Goal: Use online tool/utility: Utilize a website feature to perform a specific function

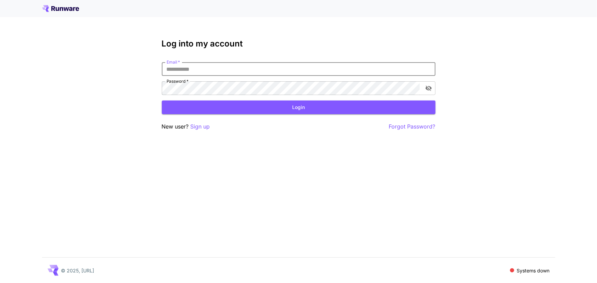
click at [197, 69] on input "Email   *" at bounding box center [299, 69] width 274 height 14
type input "**********"
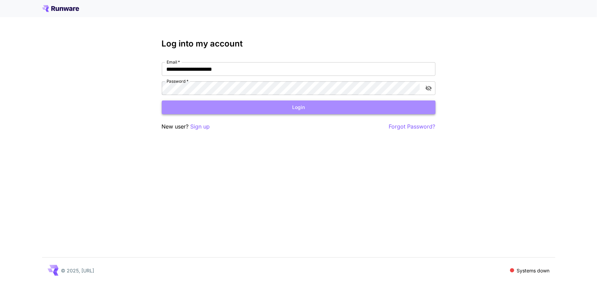
click at [209, 107] on button "Login" at bounding box center [299, 108] width 274 height 14
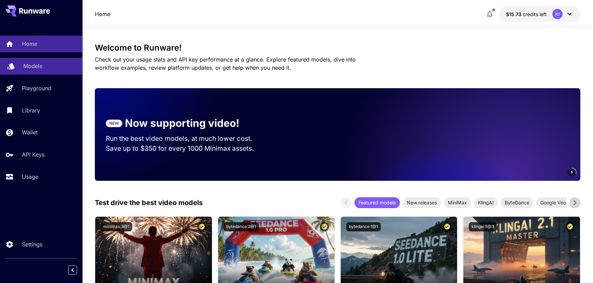
click at [31, 68] on p "Models" at bounding box center [32, 66] width 19 height 8
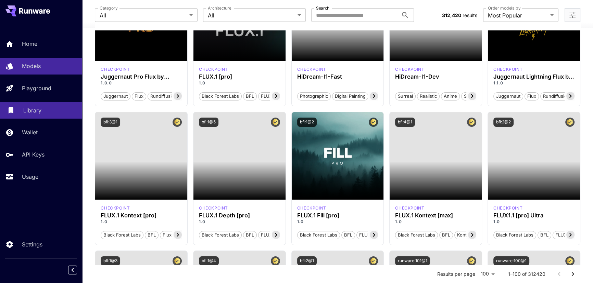
scroll to position [100, 0]
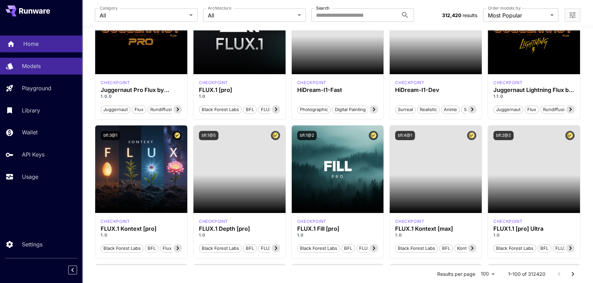
click at [24, 48] on link "Home" at bounding box center [41, 44] width 82 height 17
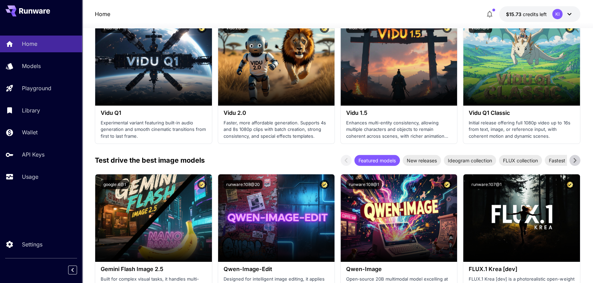
scroll to position [824, 0]
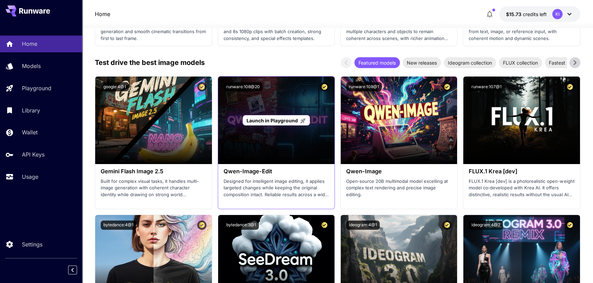
click at [260, 121] on span "Launch in Playground" at bounding box center [271, 121] width 51 height 6
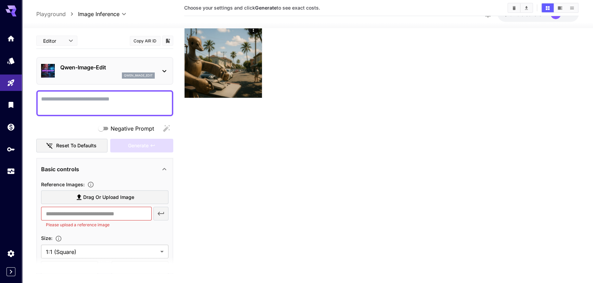
scroll to position [38, 0]
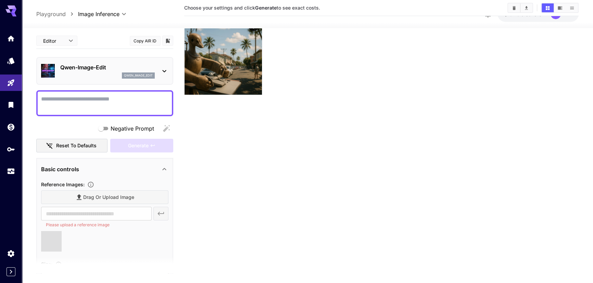
type input "**********"
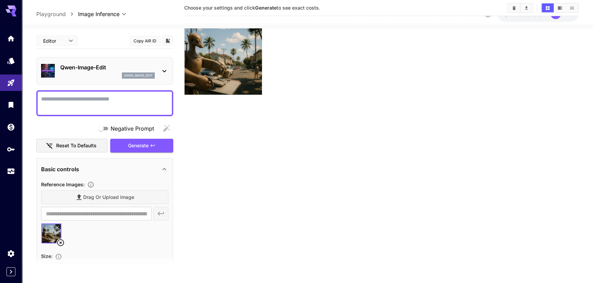
click at [95, 97] on textarea "Negative Prompt" at bounding box center [104, 103] width 127 height 16
type textarea "**********"
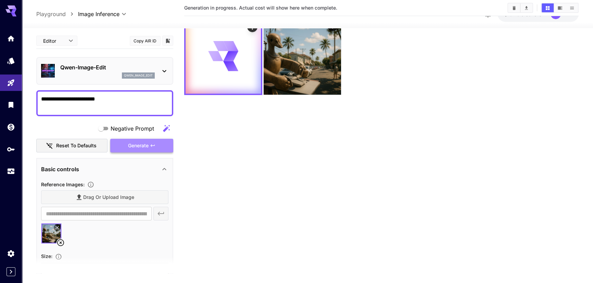
click at [133, 140] on button "Generate" at bounding box center [141, 146] width 63 height 14
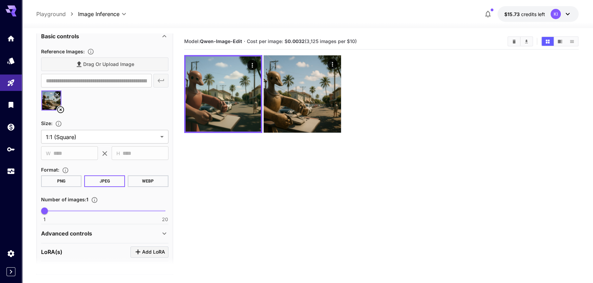
scroll to position [0, 0]
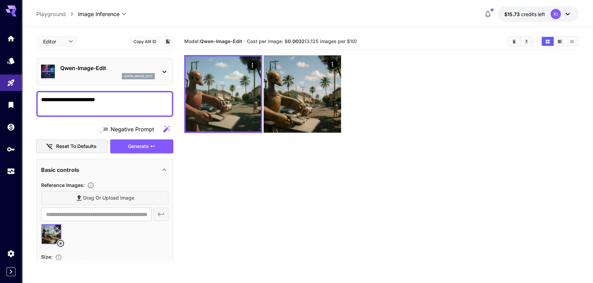
click at [65, 41] on body "**********" at bounding box center [296, 168] width 593 height 337
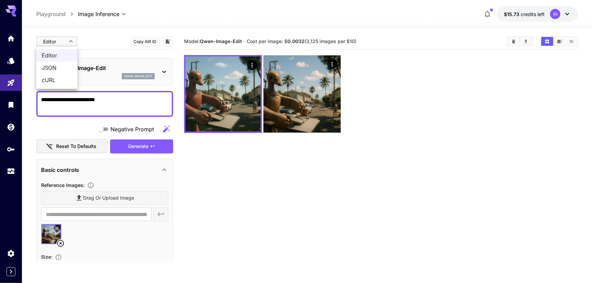
click at [53, 65] on span "JSON" at bounding box center [57, 68] width 30 height 8
type input "****"
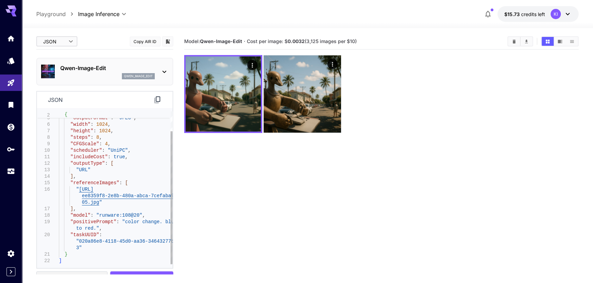
click at [134, 171] on div ""numberResults" : 1 , "outputFormat" : "JPEG" , "width" : 1024 , "height" : 102…" at bounding box center [116, 177] width 114 height 176
click at [90, 182] on div ""numberResults" : 1 , "outputFormat" : "JPEG" , "width" : 1024 , "height" : 102…" at bounding box center [116, 177] width 114 height 176
type textarea "**********"
click at [126, 150] on div ""numberResults" : 1 , "outputFormat" : "JPEG" , "width" : 1024 , "height" : 102…" at bounding box center [116, 177] width 114 height 176
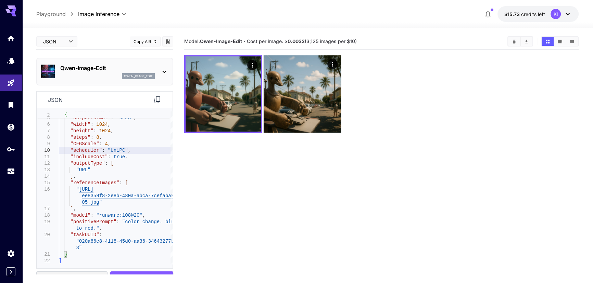
click at [155, 96] on icon at bounding box center [157, 100] width 8 height 8
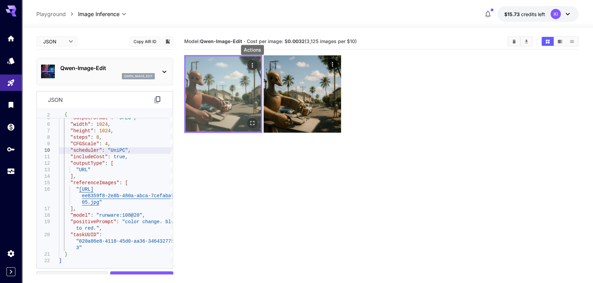
click at [251, 64] on icon "Actions" at bounding box center [252, 65] width 7 height 7
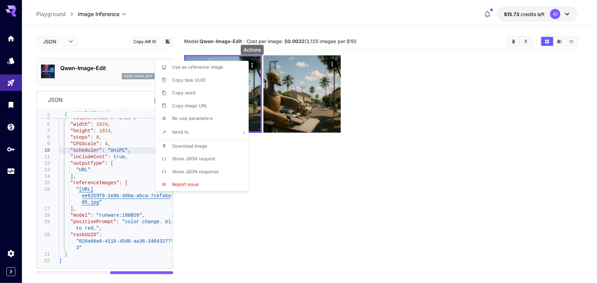
click at [184, 172] on span "Show JSON response" at bounding box center [195, 171] width 47 height 5
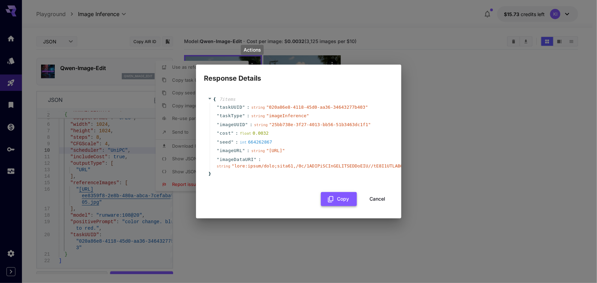
click at [340, 205] on button "Copy" at bounding box center [339, 199] width 36 height 14
click at [120, 128] on div "Response Details { 7 item s " taskUUID " : string " 020a86e8-4118-45d0-aa36-346…" at bounding box center [298, 141] width 597 height 283
click at [373, 206] on button "Cancel" at bounding box center [377, 199] width 31 height 14
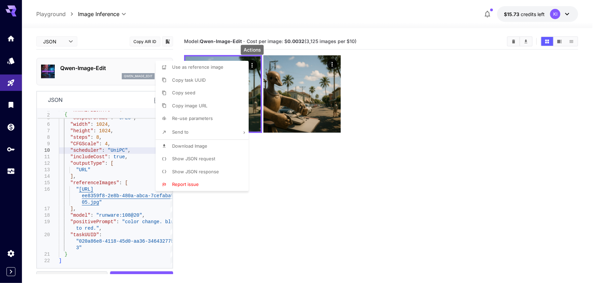
click at [137, 194] on div at bounding box center [298, 141] width 597 height 283
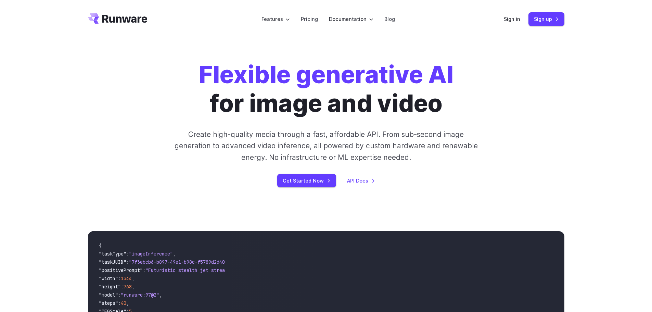
click at [133, 169] on div "Flexible generative AI for image and video Create high-quality media through a …" at bounding box center [326, 123] width 476 height 127
click at [360, 183] on link "API Docs" at bounding box center [361, 181] width 28 height 8
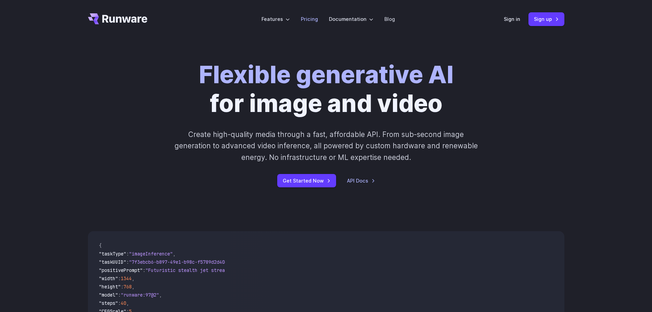
click at [305, 16] on link "Pricing" at bounding box center [309, 19] width 17 height 8
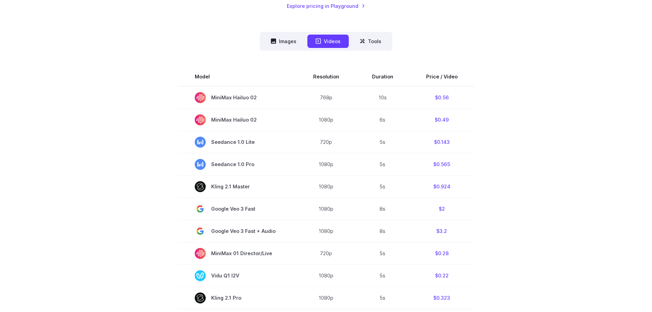
scroll to position [165, 0]
click at [274, 48] on nav "Images Videos Tools ****** ****** *****" at bounding box center [326, 40] width 132 height 19
click at [281, 41] on button "Images" at bounding box center [284, 40] width 42 height 13
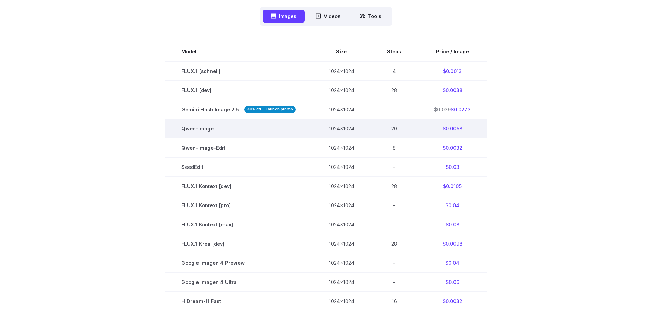
scroll to position [190, 0]
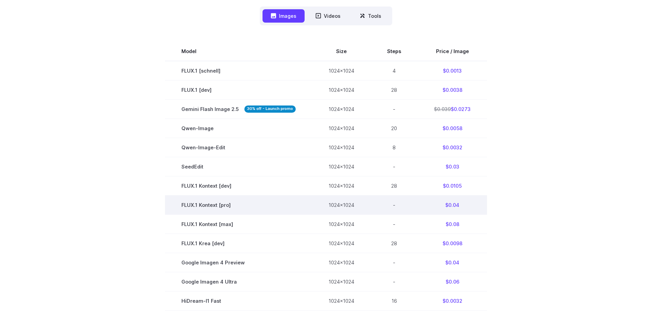
click at [353, 214] on td "1024x1024" at bounding box center [341, 204] width 59 height 19
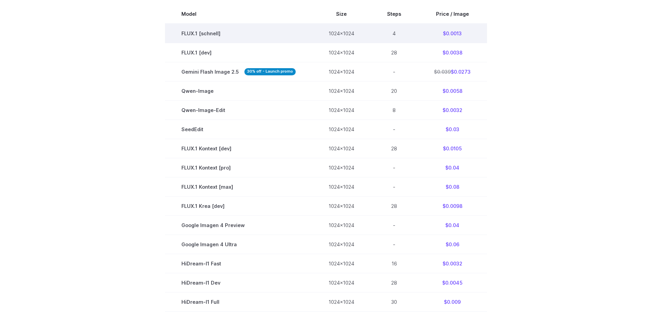
scroll to position [228, 0]
